Goal: Information Seeking & Learning: Learn about a topic

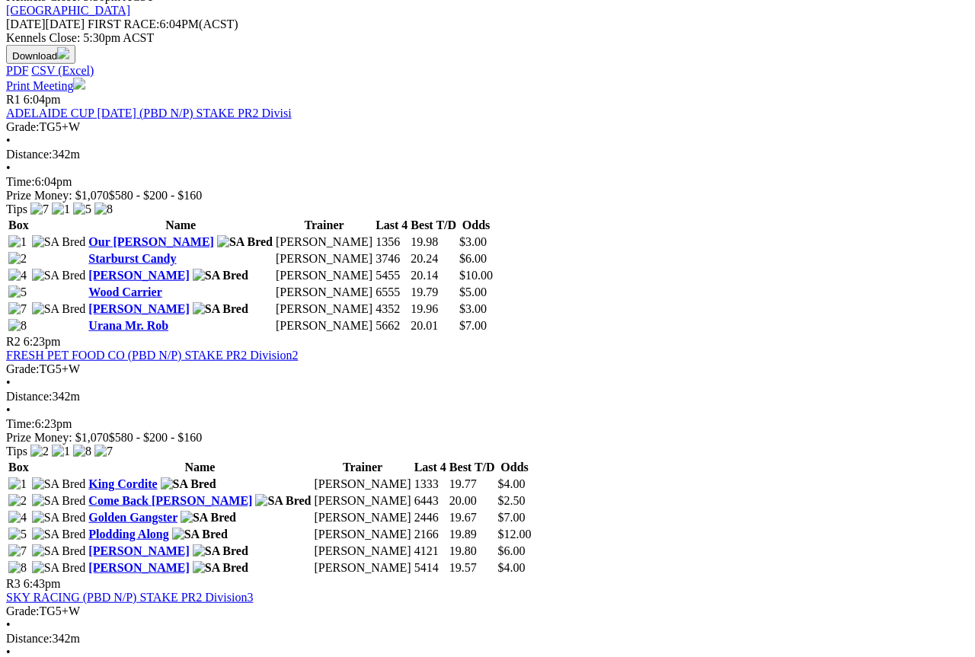
scroll to position [737, 0]
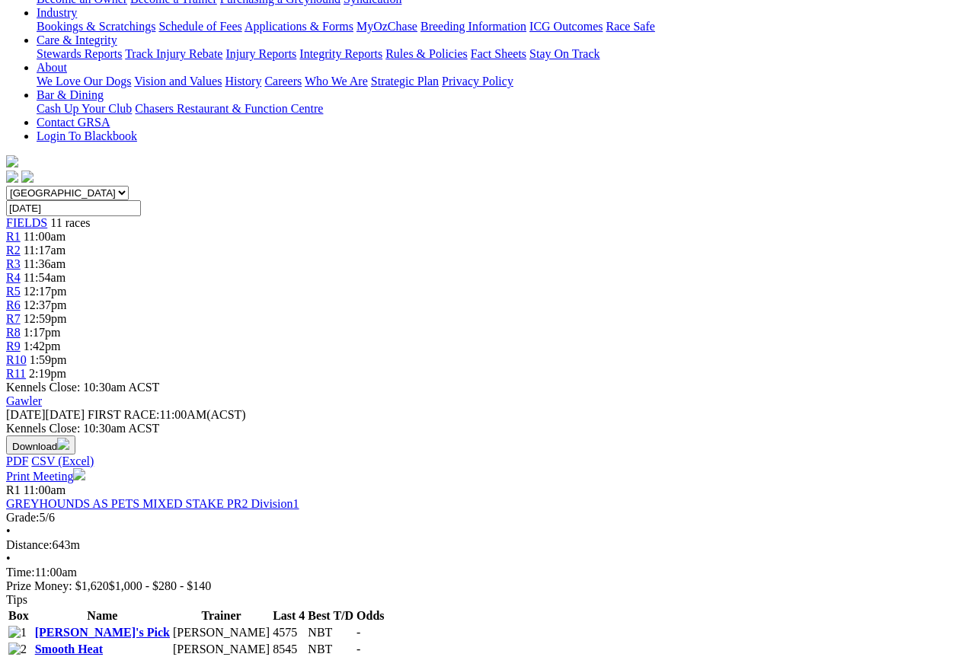
scroll to position [379, 38]
